Goal: Task Accomplishment & Management: Use online tool/utility

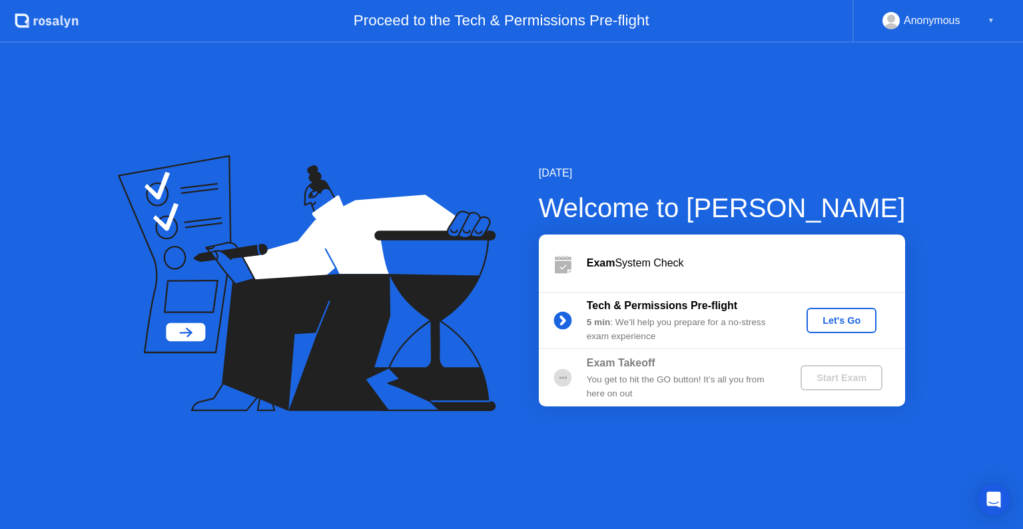
click at [848, 315] on div "Let's Go" at bounding box center [841, 320] width 59 height 11
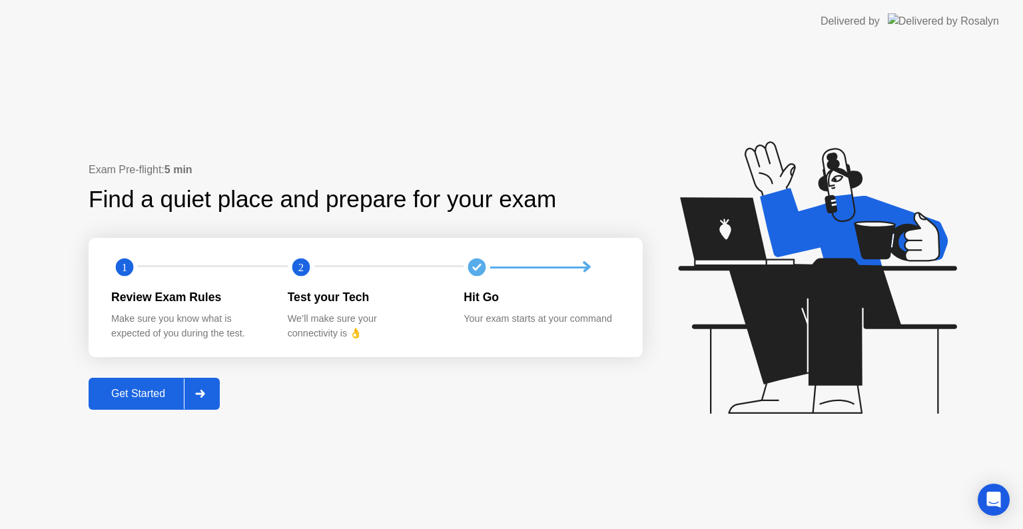
click at [144, 395] on div "Get Started" at bounding box center [138, 393] width 91 height 12
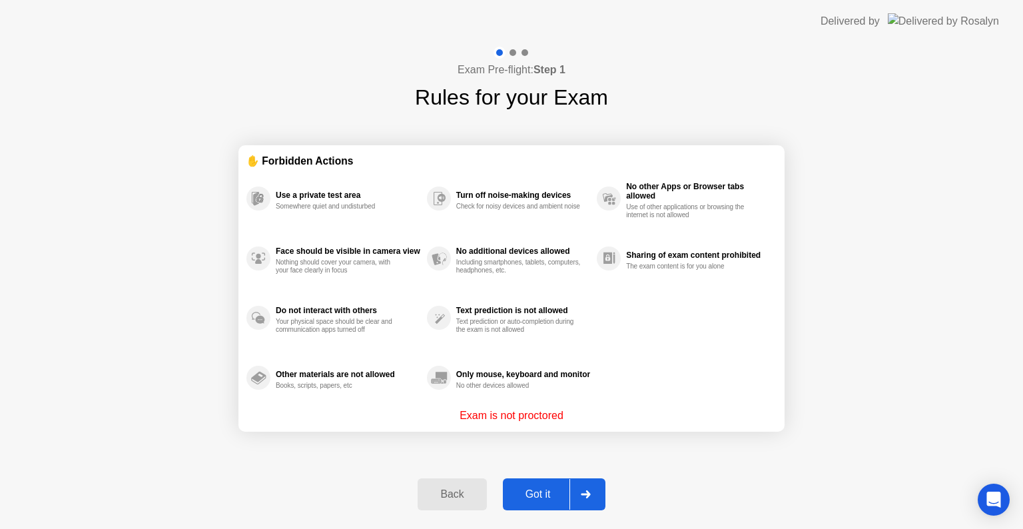
click at [515, 415] on p "Exam is not proctored" at bounding box center [511, 415] width 104 height 16
click at [529, 499] on div "Got it" at bounding box center [538, 494] width 63 height 12
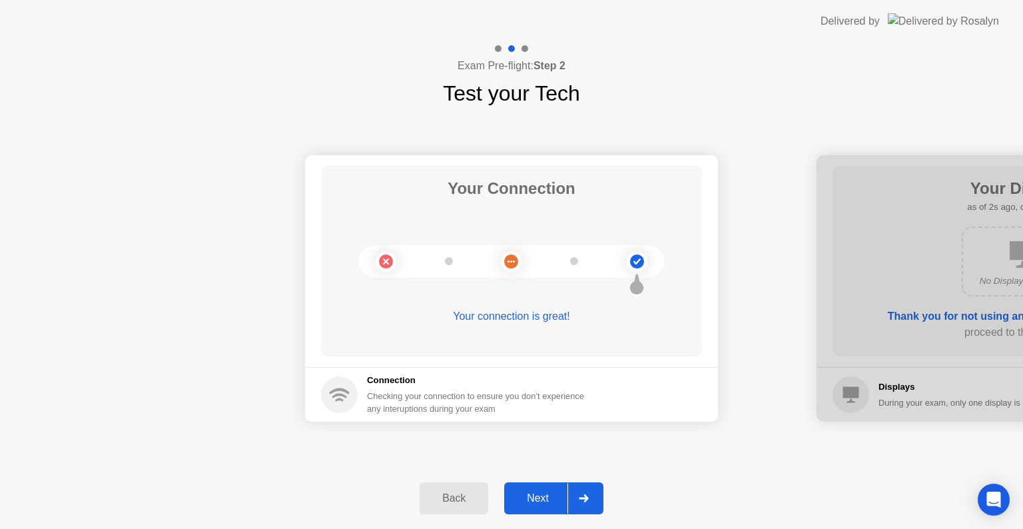
click at [529, 497] on div "Next" at bounding box center [537, 498] width 59 height 12
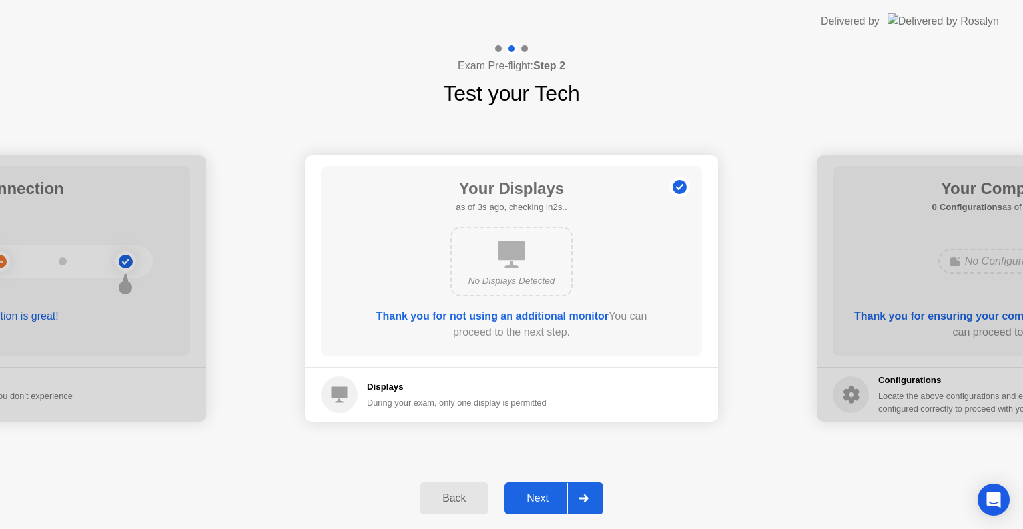
click at [530, 498] on div "Next" at bounding box center [537, 498] width 59 height 12
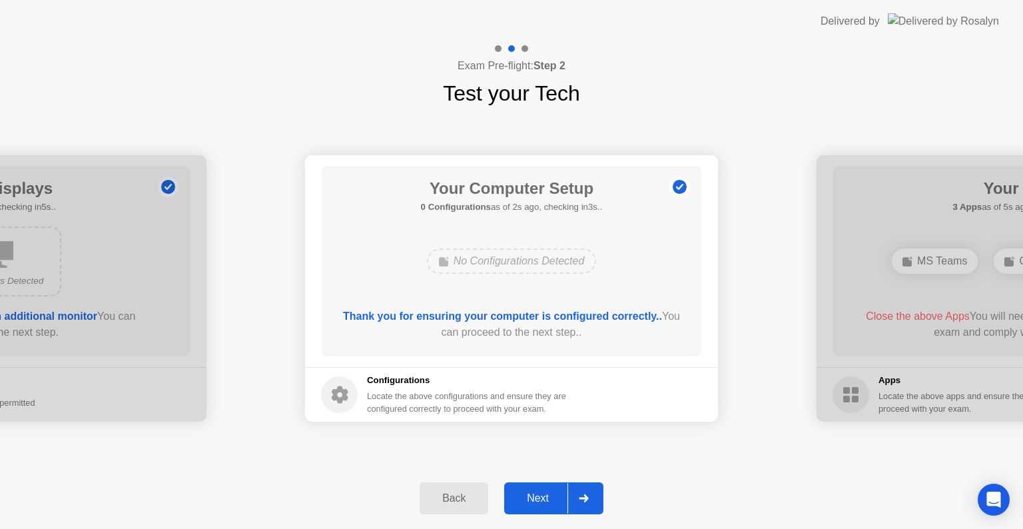
click at [544, 493] on div "Next" at bounding box center [537, 498] width 59 height 12
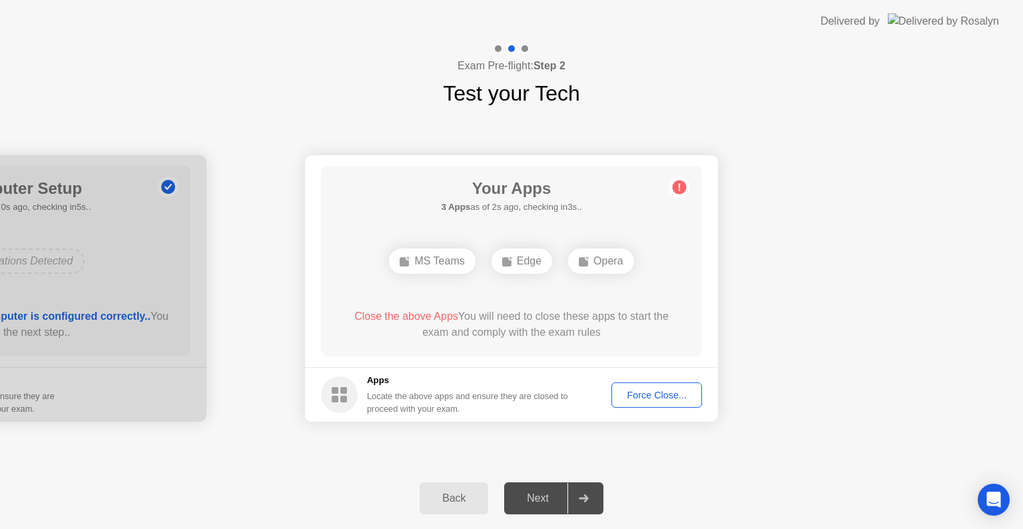
click at [642, 397] on div "Force Close..." at bounding box center [656, 394] width 81 height 11
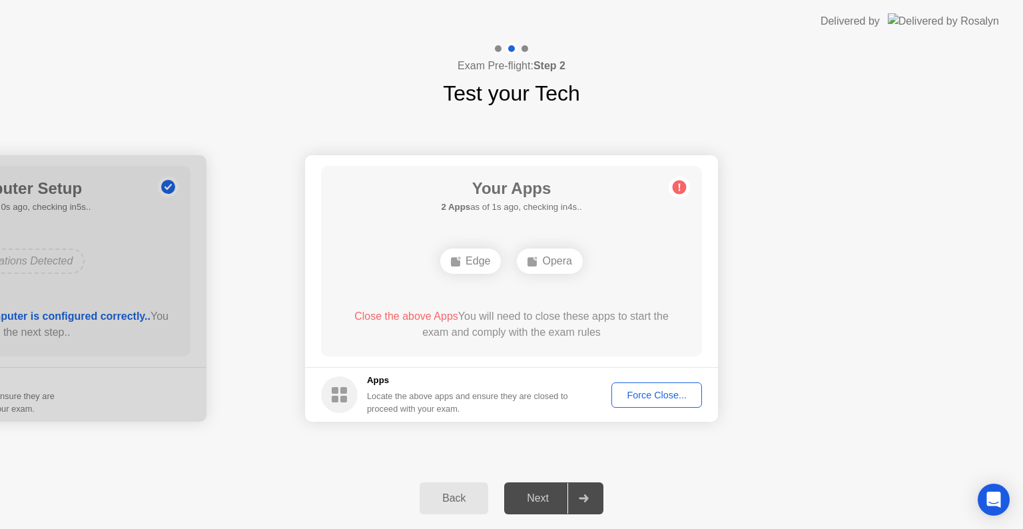
click at [636, 394] on div "Force Close..." at bounding box center [656, 394] width 81 height 11
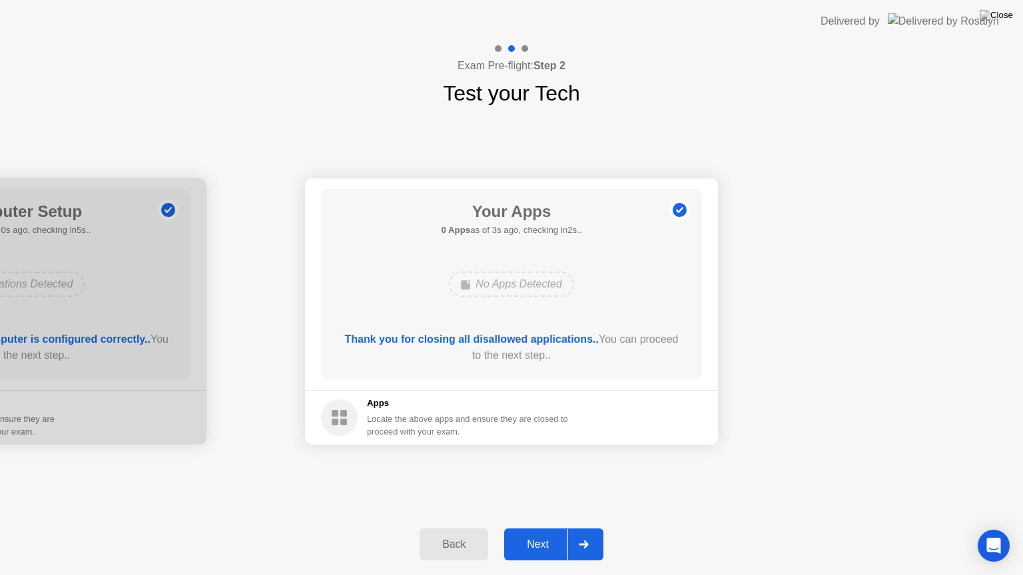
click at [521, 528] on div "Next" at bounding box center [537, 545] width 59 height 12
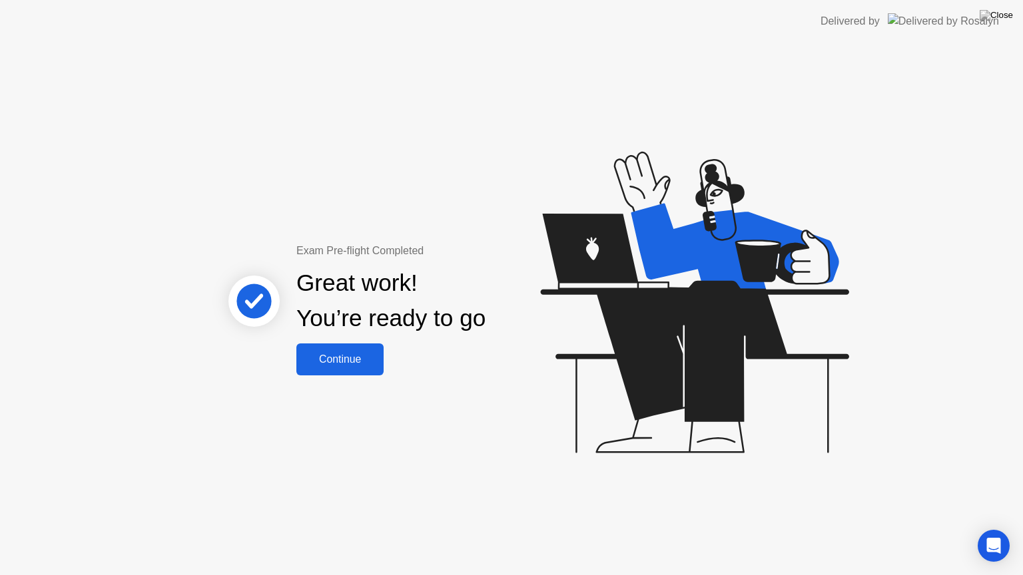
click at [348, 371] on button "Continue" at bounding box center [339, 360] width 87 height 32
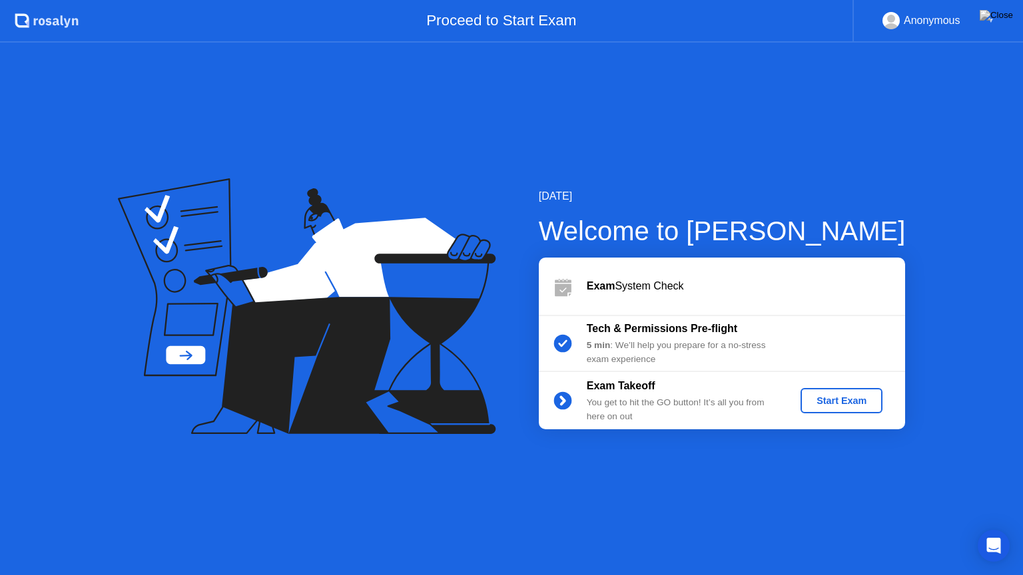
click at [853, 404] on div "Start Exam" at bounding box center [841, 400] width 71 height 11
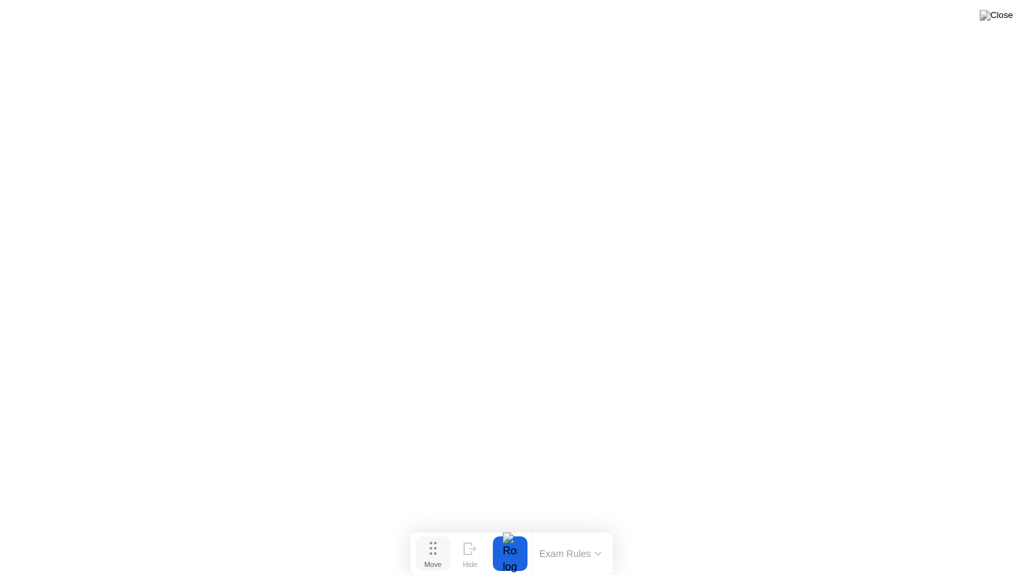
click at [434, 528] on circle at bounding box center [434, 554] width 3 height 3
click at [423, 528] on button "Move" at bounding box center [432, 554] width 35 height 35
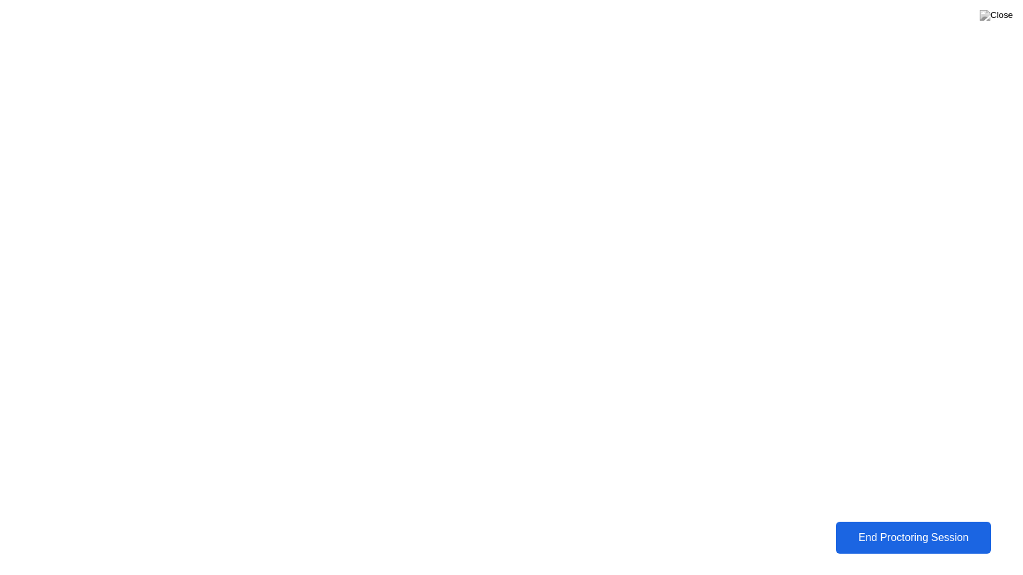
click at [871, 528] on div "End Proctoring Session" at bounding box center [913, 538] width 147 height 12
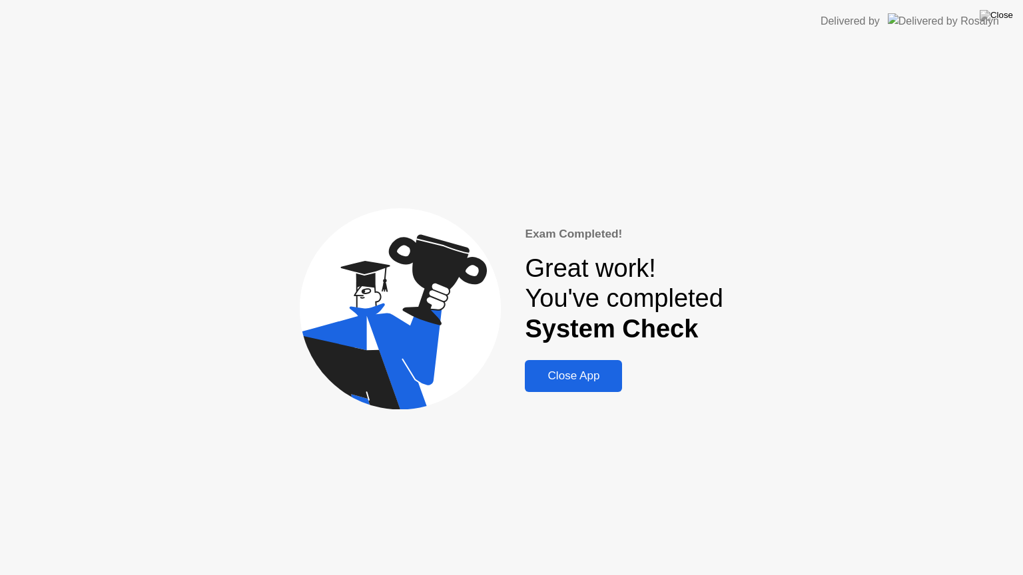
click at [586, 381] on div "Close App" at bounding box center [573, 375] width 89 height 13
